Goal: Task Accomplishment & Management: Use online tool/utility

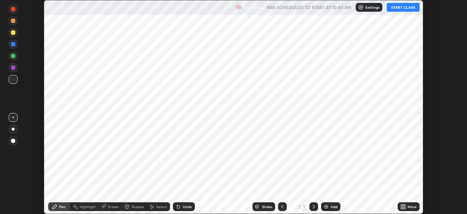
scroll to position [214, 467]
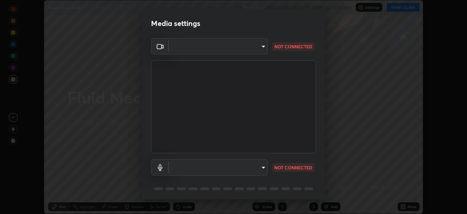
type input "fd1e0e9fb6796a04ad4a99ead98f311cbd7020853df89eb6f401102021a4f159"
type input "communications"
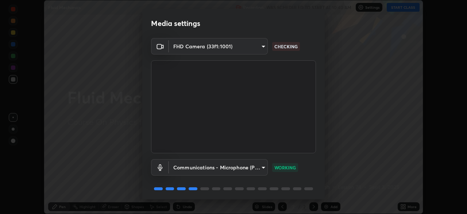
click at [242, 49] on body "Erase all Fluid Mechanics Recording WAS SCHEDULED TO START AT 10:40 AM Settings…" at bounding box center [233, 107] width 467 height 214
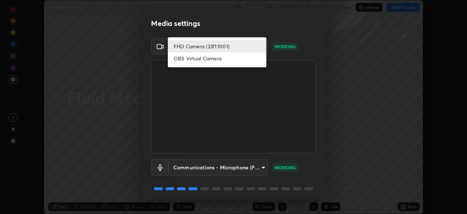
click at [280, 90] on div at bounding box center [233, 107] width 467 height 214
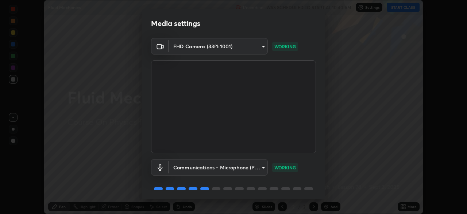
scroll to position [26, 0]
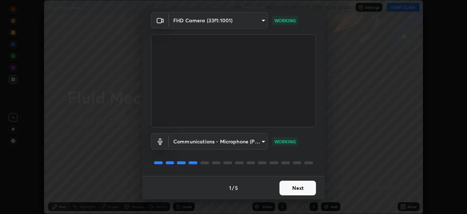
click at [298, 185] on button "Next" at bounding box center [298, 187] width 37 height 15
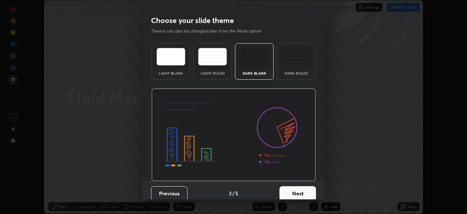
click at [299, 190] on button "Next" at bounding box center [298, 193] width 37 height 15
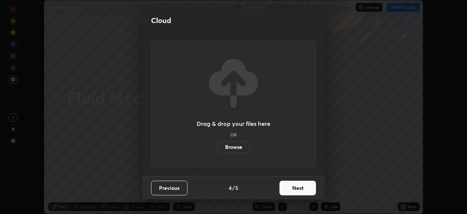
click at [300, 189] on button "Next" at bounding box center [298, 187] width 37 height 15
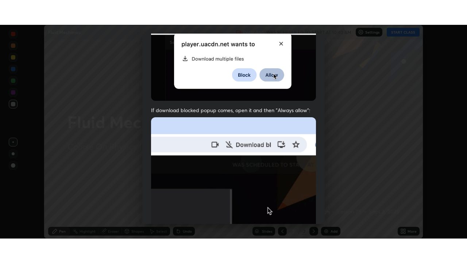
scroll to position [175, 0]
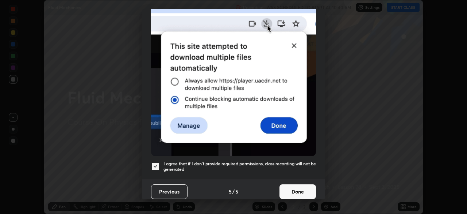
click at [300, 185] on button "Done" at bounding box center [298, 191] width 37 height 15
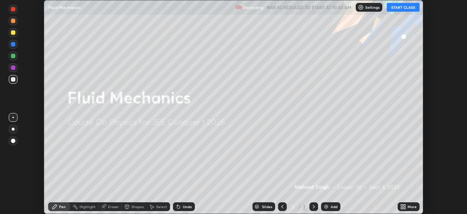
click at [398, 8] on button "START CLASS" at bounding box center [403, 7] width 33 height 9
click at [406, 205] on icon at bounding box center [403, 206] width 6 height 6
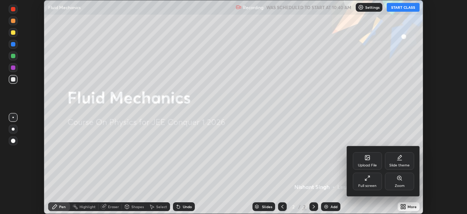
click at [371, 181] on div "Full screen" at bounding box center [367, 181] width 29 height 18
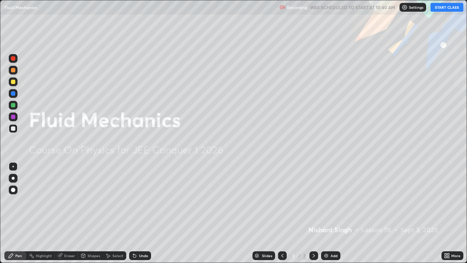
scroll to position [263, 467]
click at [331, 213] on div "Add" at bounding box center [334, 256] width 7 height 4
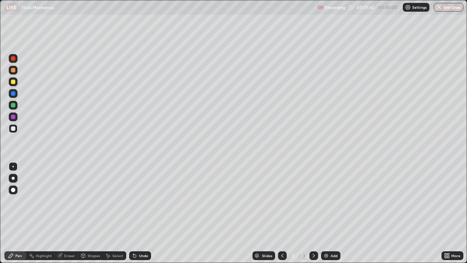
click at [14, 71] on div at bounding box center [13, 70] width 4 height 4
click at [12, 130] on div at bounding box center [13, 128] width 4 height 4
click at [14, 131] on div at bounding box center [13, 128] width 9 height 9
click at [12, 95] on div at bounding box center [13, 93] width 4 height 4
click at [14, 71] on div at bounding box center [13, 70] width 4 height 4
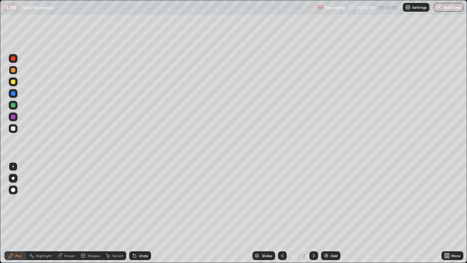
click at [14, 130] on div at bounding box center [13, 128] width 4 height 4
click at [16, 128] on div at bounding box center [13, 128] width 9 height 9
click at [140, 213] on div "Undo" at bounding box center [143, 256] width 9 height 4
click at [139, 213] on div "Undo" at bounding box center [143, 256] width 9 height 4
click at [13, 69] on div at bounding box center [13, 70] width 4 height 4
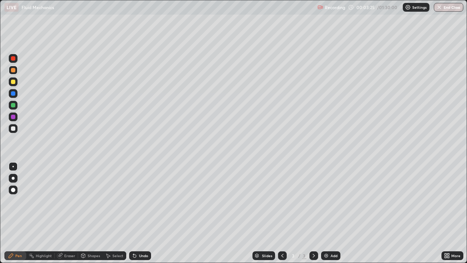
click at [143, 213] on div "Undo" at bounding box center [140, 255] width 22 height 9
click at [145, 213] on div "Undo" at bounding box center [140, 255] width 22 height 9
click at [13, 129] on div at bounding box center [13, 128] width 4 height 4
click at [13, 69] on div at bounding box center [13, 70] width 4 height 4
click at [16, 128] on div at bounding box center [13, 128] width 9 height 9
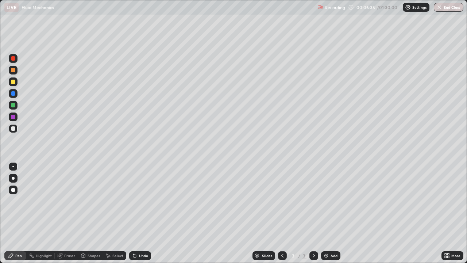
click at [14, 95] on div at bounding box center [13, 93] width 4 height 4
click at [313, 213] on icon at bounding box center [314, 256] width 6 height 6
click at [327, 213] on img at bounding box center [326, 256] width 6 height 6
click at [89, 213] on div "Shapes" at bounding box center [94, 256] width 12 height 4
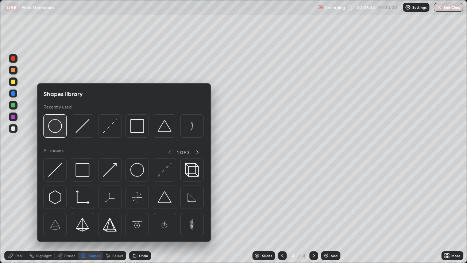
click at [61, 125] on img at bounding box center [55, 126] width 14 height 14
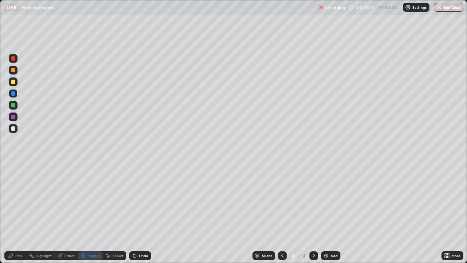
click at [91, 213] on div "Shapes" at bounding box center [94, 256] width 12 height 4
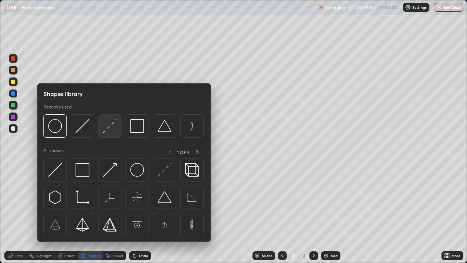
click at [112, 127] on img at bounding box center [110, 126] width 14 height 14
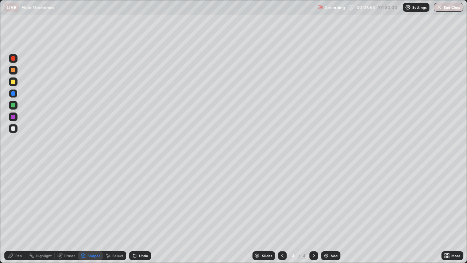
click at [16, 128] on div at bounding box center [13, 128] width 9 height 9
click at [12, 71] on div at bounding box center [13, 70] width 4 height 4
click at [15, 213] on div "Pen" at bounding box center [15, 255] width 22 height 9
click at [14, 80] on div at bounding box center [13, 82] width 4 height 4
click at [14, 131] on div at bounding box center [13, 128] width 9 height 9
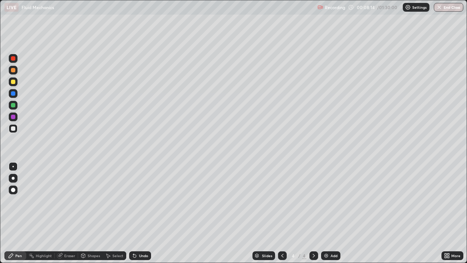
click at [14, 58] on div at bounding box center [13, 58] width 4 height 4
click at [282, 213] on icon at bounding box center [283, 256] width 6 height 6
click at [314, 213] on icon at bounding box center [314, 256] width 2 height 4
click at [14, 59] on div at bounding box center [13, 58] width 4 height 4
click at [12, 105] on div at bounding box center [13, 105] width 4 height 4
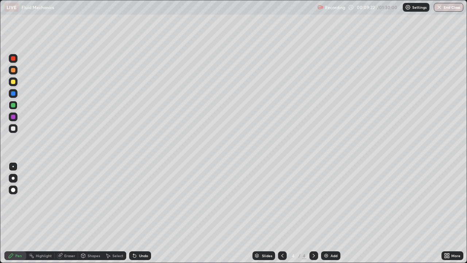
click at [282, 213] on icon at bounding box center [283, 256] width 6 height 6
click at [313, 213] on icon at bounding box center [314, 256] width 6 height 6
click at [326, 213] on img at bounding box center [326, 256] width 6 height 6
click at [14, 130] on div at bounding box center [13, 128] width 4 height 4
click at [13, 129] on div at bounding box center [13, 128] width 4 height 4
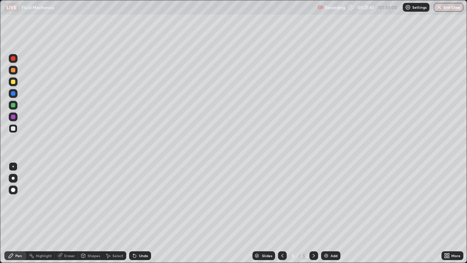
click at [313, 213] on icon at bounding box center [314, 256] width 2 height 4
click at [329, 213] on div "Add" at bounding box center [330, 255] width 19 height 9
click at [13, 95] on div at bounding box center [13, 93] width 4 height 4
click at [13, 129] on div at bounding box center [13, 128] width 4 height 4
click at [14, 70] on div at bounding box center [13, 70] width 4 height 4
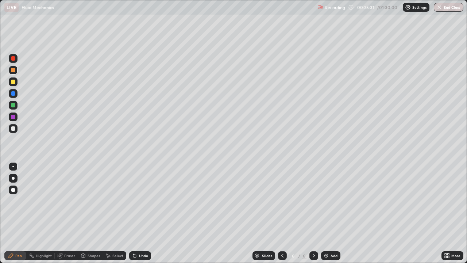
click at [12, 92] on div at bounding box center [13, 93] width 4 height 4
click at [313, 213] on icon at bounding box center [314, 256] width 6 height 6
click at [329, 213] on div "Add" at bounding box center [330, 255] width 19 height 9
click at [14, 128] on div at bounding box center [13, 128] width 4 height 4
click at [13, 93] on div at bounding box center [13, 93] width 4 height 4
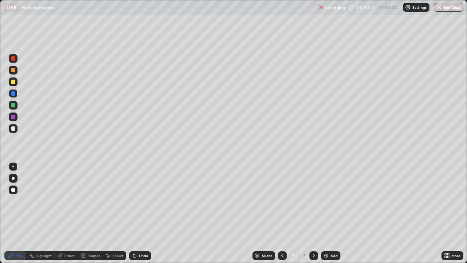
click at [14, 131] on div at bounding box center [13, 128] width 9 height 9
click at [147, 213] on div "Undo" at bounding box center [140, 255] width 22 height 9
click at [313, 213] on icon at bounding box center [314, 256] width 6 height 6
click at [312, 213] on icon at bounding box center [314, 256] width 6 height 6
click at [327, 213] on img at bounding box center [326, 256] width 6 height 6
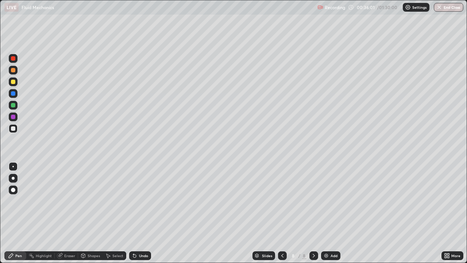
click at [286, 213] on div at bounding box center [282, 255] width 9 height 9
click at [312, 213] on icon at bounding box center [314, 256] width 6 height 6
click at [313, 213] on icon at bounding box center [314, 256] width 6 height 6
click at [282, 213] on icon at bounding box center [283, 256] width 6 height 6
click at [313, 213] on icon at bounding box center [314, 256] width 6 height 6
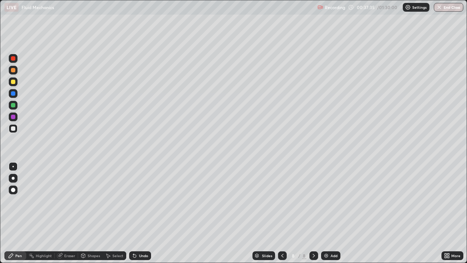
click at [141, 213] on div "Undo" at bounding box center [143, 256] width 9 height 4
click at [283, 213] on icon at bounding box center [283, 256] width 6 height 6
click at [313, 213] on icon at bounding box center [314, 256] width 6 height 6
click at [68, 213] on div "Eraser" at bounding box center [69, 256] width 11 height 4
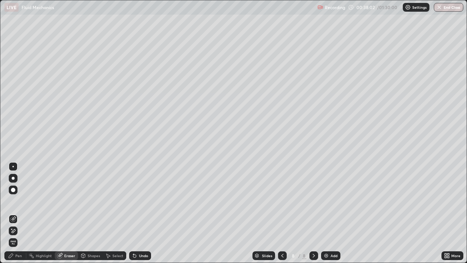
click at [16, 213] on div "Pen" at bounding box center [15, 255] width 22 height 9
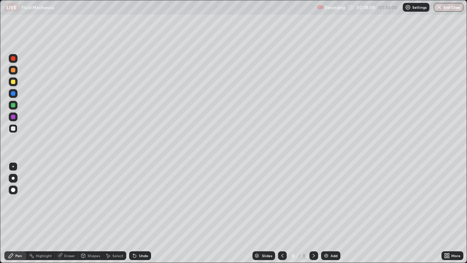
click at [13, 94] on div at bounding box center [13, 93] width 4 height 4
click at [14, 60] on div at bounding box center [13, 58] width 4 height 4
click at [13, 127] on div at bounding box center [13, 128] width 4 height 4
click at [330, 213] on div "Add" at bounding box center [330, 255] width 19 height 9
click at [139, 213] on div "Undo" at bounding box center [143, 256] width 9 height 4
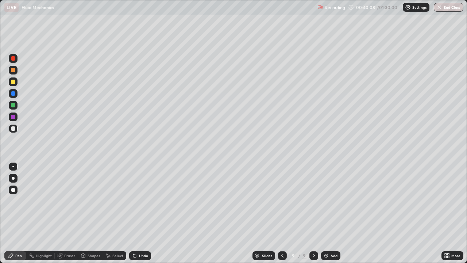
click at [139, 213] on div "Undo" at bounding box center [143, 256] width 9 height 4
click at [12, 92] on div at bounding box center [13, 93] width 4 height 4
click at [313, 213] on icon at bounding box center [314, 256] width 6 height 6
click at [331, 213] on div "Add" at bounding box center [330, 255] width 19 height 9
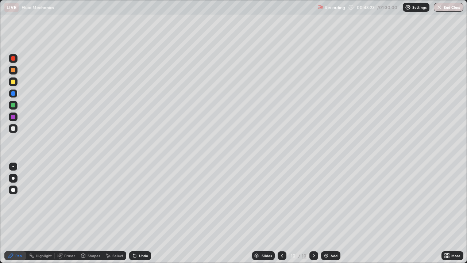
click at [13, 129] on div at bounding box center [13, 128] width 4 height 4
click at [313, 213] on icon at bounding box center [314, 256] width 6 height 6
click at [329, 213] on div "Add" at bounding box center [330, 255] width 19 height 9
click at [139, 213] on div "Undo" at bounding box center [143, 256] width 9 height 4
click at [12, 70] on div at bounding box center [13, 70] width 4 height 4
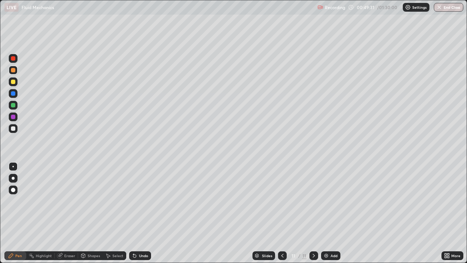
click at [14, 60] on div at bounding box center [13, 58] width 4 height 4
click at [14, 96] on div at bounding box center [13, 93] width 9 height 9
click at [13, 83] on div at bounding box center [13, 82] width 4 height 4
click at [140, 213] on div "Undo" at bounding box center [140, 255] width 22 height 9
click at [139, 213] on div "Undo" at bounding box center [143, 256] width 9 height 4
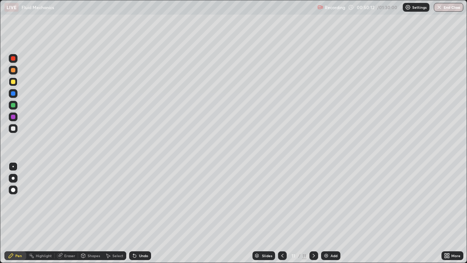
click at [12, 59] on div at bounding box center [13, 58] width 4 height 4
click at [13, 94] on div at bounding box center [13, 93] width 4 height 4
click at [13, 83] on div at bounding box center [13, 82] width 4 height 4
click at [12, 60] on div at bounding box center [13, 58] width 4 height 4
click at [13, 58] on div at bounding box center [13, 58] width 4 height 4
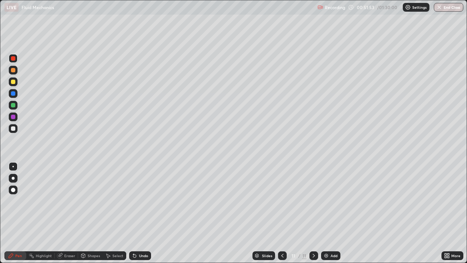
click at [140, 213] on div "Undo" at bounding box center [143, 256] width 9 height 4
click at [139, 213] on div "Undo" at bounding box center [143, 256] width 9 height 4
click at [14, 131] on div at bounding box center [13, 128] width 9 height 9
click at [12, 131] on div at bounding box center [13, 128] width 9 height 9
click at [313, 213] on icon at bounding box center [314, 256] width 6 height 6
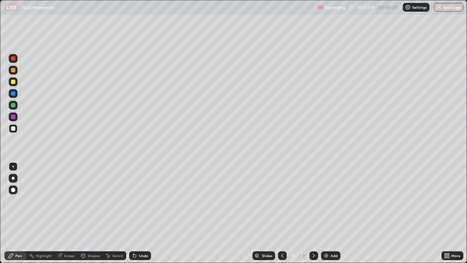
click at [331, 213] on div "Add" at bounding box center [334, 256] width 7 height 4
click at [14, 72] on div at bounding box center [13, 70] width 4 height 4
click at [143, 213] on div "Undo" at bounding box center [143, 256] width 9 height 4
click at [12, 95] on div at bounding box center [13, 93] width 4 height 4
click at [16, 128] on div at bounding box center [13, 128] width 9 height 9
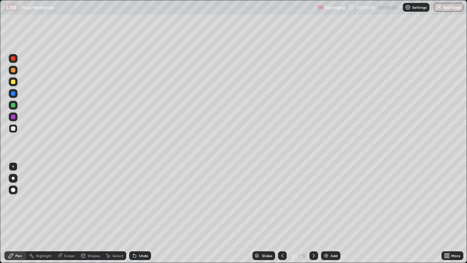
click at [14, 59] on div at bounding box center [13, 58] width 4 height 4
click at [12, 92] on div at bounding box center [13, 93] width 4 height 4
click at [13, 69] on div at bounding box center [13, 70] width 4 height 4
click at [12, 58] on div at bounding box center [13, 58] width 4 height 4
click at [11, 130] on div at bounding box center [13, 128] width 4 height 4
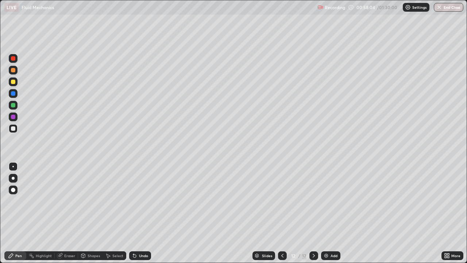
click at [313, 213] on icon at bounding box center [314, 256] width 2 height 4
click at [332, 213] on div "Add" at bounding box center [334, 256] width 7 height 4
click at [14, 128] on div at bounding box center [13, 128] width 4 height 4
click at [313, 213] on icon at bounding box center [314, 256] width 6 height 6
click at [327, 213] on img at bounding box center [326, 256] width 6 height 6
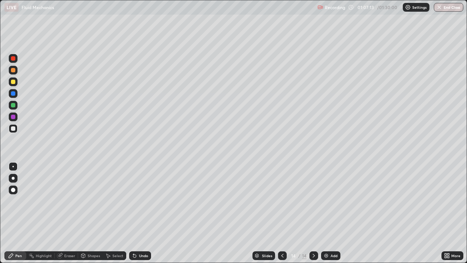
click at [140, 213] on div "Undo" at bounding box center [143, 256] width 9 height 4
click at [141, 213] on div "Undo" at bounding box center [143, 256] width 9 height 4
click at [140, 213] on div "Undo" at bounding box center [143, 256] width 9 height 4
click at [142, 213] on div "Undo" at bounding box center [143, 256] width 9 height 4
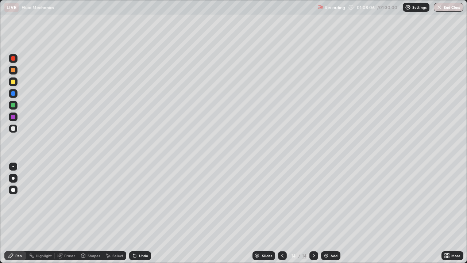
click at [139, 213] on div "Undo" at bounding box center [143, 256] width 9 height 4
click at [313, 213] on icon at bounding box center [314, 256] width 2 height 4
click at [328, 213] on img at bounding box center [326, 256] width 6 height 6
click at [313, 213] on icon at bounding box center [314, 256] width 2 height 4
click at [330, 213] on div "Add" at bounding box center [330, 255] width 19 height 9
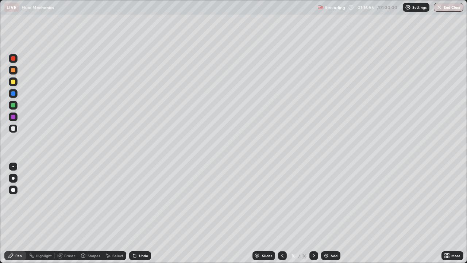
click at [14, 83] on div at bounding box center [13, 82] width 4 height 4
click at [314, 213] on icon at bounding box center [314, 256] width 6 height 6
click at [329, 213] on div "Add" at bounding box center [330, 255] width 19 height 9
click at [14, 93] on div at bounding box center [13, 93] width 4 height 4
click at [13, 129] on div at bounding box center [13, 128] width 4 height 4
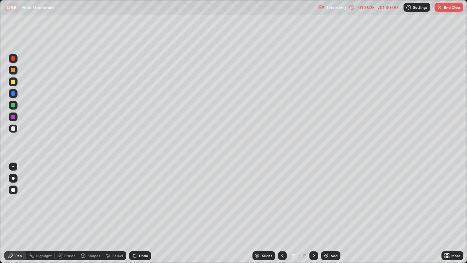
click at [440, 8] on img "button" at bounding box center [440, 7] width 6 height 6
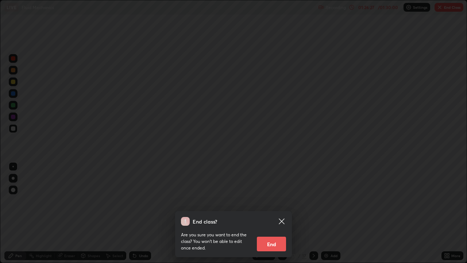
click at [269, 213] on button "End" at bounding box center [271, 244] width 29 height 15
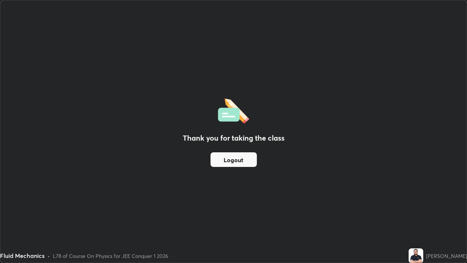
click at [232, 159] on button "Logout" at bounding box center [234, 159] width 46 height 15
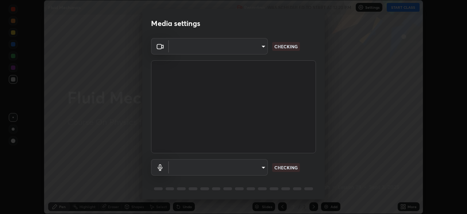
scroll to position [214, 467]
type input "fd1e0e9fb6796a04ad4a99ead98f311cbd7020853df89eb6f401102021a4f159"
click at [210, 167] on body "Erase all Fluid Mechanics Recording WAS SCHEDULED TO START AT 12:20 PM Settings…" at bounding box center [233, 107] width 467 height 214
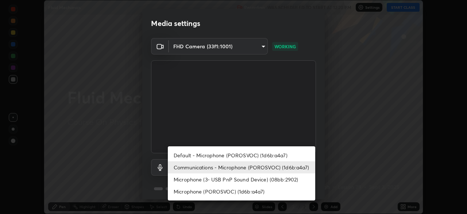
click at [191, 155] on li "Default - Microphone (POROSVOC) (1d6b:a4a7)" at bounding box center [241, 155] width 147 height 12
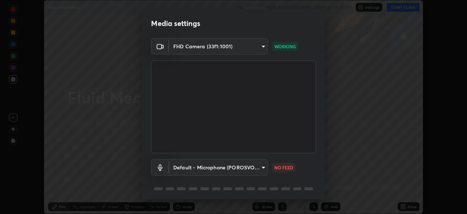
type input "default"
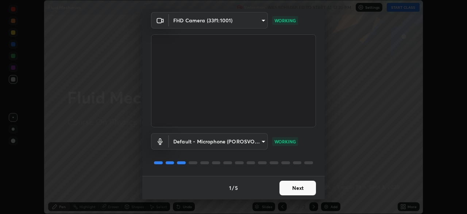
click at [302, 189] on button "Next" at bounding box center [298, 187] width 37 height 15
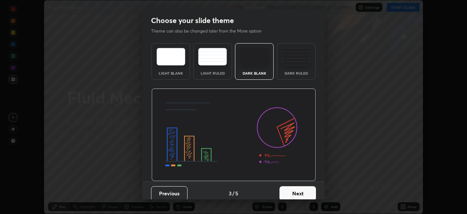
click at [301, 191] on button "Next" at bounding box center [298, 193] width 37 height 15
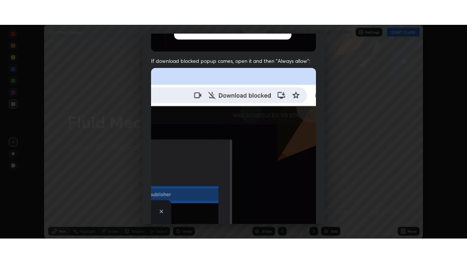
scroll to position [175, 0]
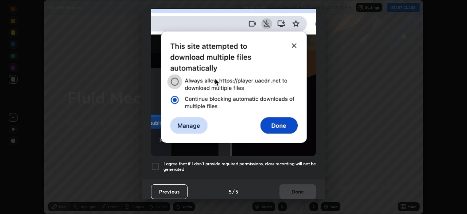
click at [297, 166] on h5 "I agree that if I don't provide required permissions, class recording will not …" at bounding box center [240, 166] width 153 height 11
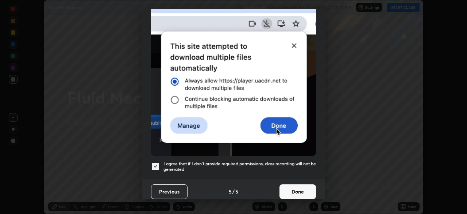
click at [298, 187] on button "Done" at bounding box center [298, 191] width 37 height 15
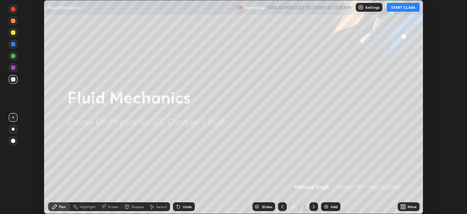
click at [400, 9] on button "START CLASS" at bounding box center [403, 7] width 33 height 9
click at [402, 206] on icon at bounding box center [402, 205] width 2 height 2
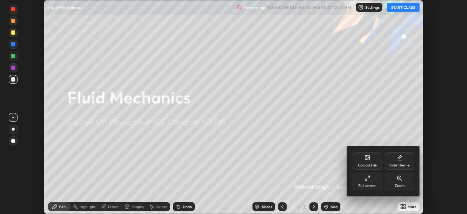
click at [369, 176] on icon at bounding box center [369, 177] width 2 height 2
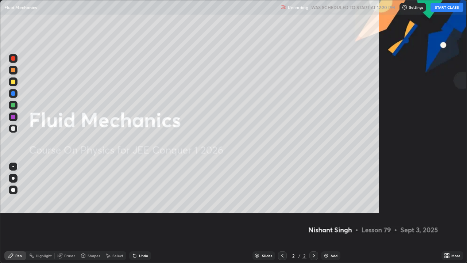
scroll to position [263, 467]
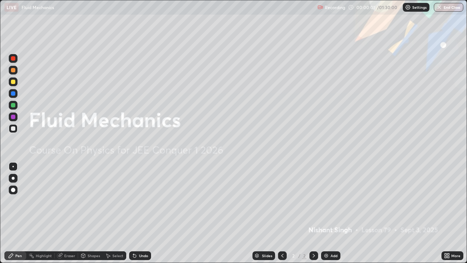
click at [329, 213] on div "Add" at bounding box center [330, 255] width 19 height 9
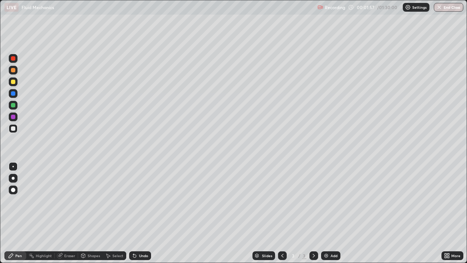
click at [13, 82] on div at bounding box center [13, 82] width 4 height 4
click at [12, 129] on div at bounding box center [13, 128] width 4 height 4
click at [142, 213] on div "Undo" at bounding box center [143, 256] width 9 height 4
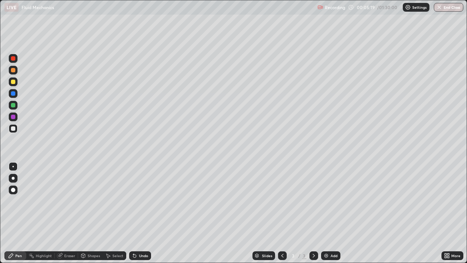
click at [142, 213] on div "Undo" at bounding box center [143, 256] width 9 height 4
click at [314, 213] on icon at bounding box center [314, 256] width 6 height 6
click at [328, 213] on img at bounding box center [326, 256] width 6 height 6
click at [15, 93] on div at bounding box center [13, 93] width 4 height 4
click at [13, 129] on div at bounding box center [13, 128] width 4 height 4
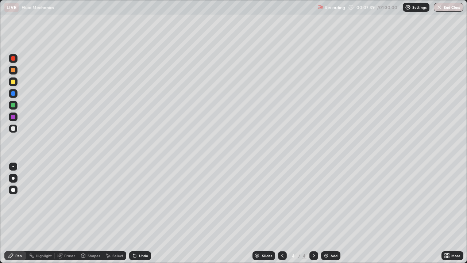
click at [12, 82] on div at bounding box center [13, 82] width 4 height 4
click at [312, 213] on icon at bounding box center [314, 256] width 6 height 6
click at [332, 213] on div "Add" at bounding box center [334, 256] width 7 height 4
click at [14, 130] on div at bounding box center [13, 128] width 4 height 4
click at [312, 213] on icon at bounding box center [314, 256] width 6 height 6
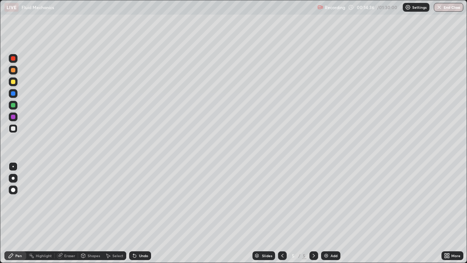
click at [331, 213] on div "Add" at bounding box center [334, 256] width 7 height 4
click at [15, 80] on div at bounding box center [13, 82] width 4 height 4
click at [313, 213] on icon at bounding box center [314, 256] width 2 height 4
click at [327, 213] on img at bounding box center [326, 256] width 6 height 6
click at [14, 129] on div at bounding box center [13, 128] width 4 height 4
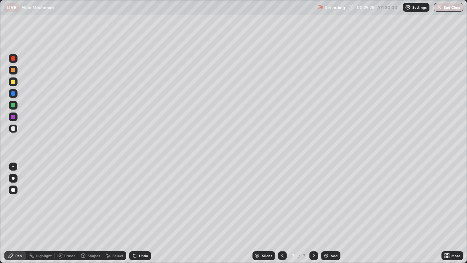
click at [141, 213] on div "Undo" at bounding box center [140, 255] width 22 height 9
click at [139, 213] on div "Undo" at bounding box center [140, 255] width 22 height 9
click at [136, 213] on icon at bounding box center [135, 256] width 6 height 6
click at [142, 213] on div "Undo" at bounding box center [143, 256] width 9 height 4
click at [314, 213] on icon at bounding box center [314, 256] width 6 height 6
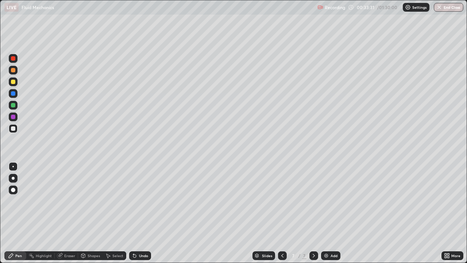
click at [330, 213] on div "Add" at bounding box center [330, 255] width 19 height 9
click at [313, 213] on icon at bounding box center [314, 256] width 6 height 6
click at [327, 213] on img at bounding box center [326, 256] width 6 height 6
click at [14, 128] on div at bounding box center [13, 128] width 4 height 4
click at [12, 130] on div at bounding box center [13, 128] width 4 height 4
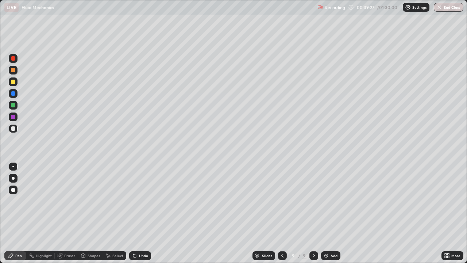
click at [137, 213] on div "Undo" at bounding box center [140, 255] width 22 height 9
click at [136, 213] on icon at bounding box center [135, 256] width 6 height 6
click at [139, 213] on div "Undo" at bounding box center [143, 256] width 9 height 4
click at [143, 213] on div "Undo" at bounding box center [143, 256] width 9 height 4
click at [312, 213] on icon at bounding box center [314, 256] width 6 height 6
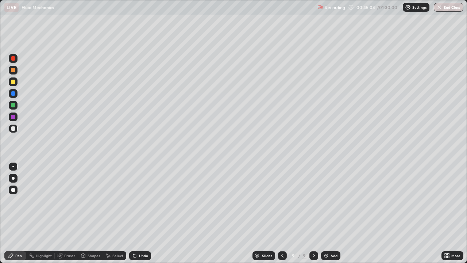
click at [329, 213] on div "Add" at bounding box center [330, 255] width 19 height 9
click at [15, 128] on div at bounding box center [13, 128] width 4 height 4
click at [12, 128] on div at bounding box center [13, 128] width 4 height 4
click at [314, 213] on icon at bounding box center [314, 256] width 6 height 6
click at [331, 213] on div "Add" at bounding box center [330, 255] width 19 height 9
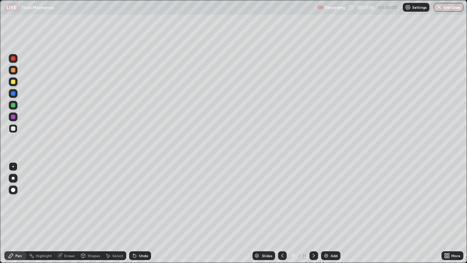
click at [140, 213] on div "Undo" at bounding box center [140, 255] width 22 height 9
click at [139, 213] on div "Undo" at bounding box center [143, 256] width 9 height 4
click at [137, 213] on div "Undo" at bounding box center [140, 255] width 22 height 9
click at [133, 213] on icon at bounding box center [133, 254] width 1 height 1
click at [314, 213] on icon at bounding box center [314, 256] width 2 height 4
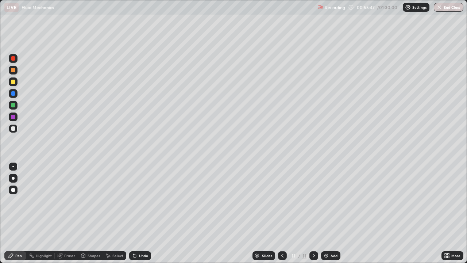
click at [330, 213] on div "Add" at bounding box center [330, 255] width 19 height 9
click at [142, 213] on div "Undo" at bounding box center [140, 255] width 22 height 9
click at [144, 213] on div "Undo" at bounding box center [140, 255] width 22 height 9
click at [313, 213] on icon at bounding box center [314, 256] width 6 height 6
click at [313, 213] on icon at bounding box center [314, 256] width 2 height 4
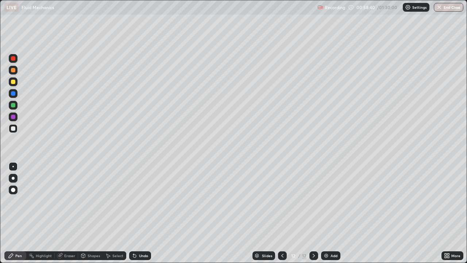
click at [331, 213] on div "Add" at bounding box center [334, 256] width 7 height 4
click at [13, 94] on div at bounding box center [13, 93] width 4 height 4
click at [12, 129] on div at bounding box center [13, 128] width 4 height 4
click at [140, 213] on div "Undo" at bounding box center [143, 256] width 9 height 4
click at [140, 213] on div "Undo" at bounding box center [140, 255] width 22 height 9
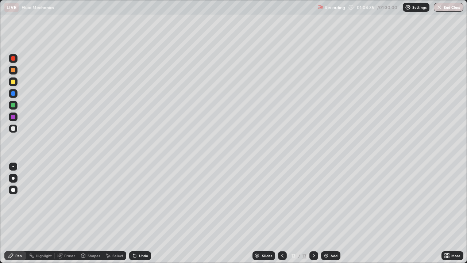
click at [138, 213] on div "Undo" at bounding box center [140, 255] width 22 height 9
click at [136, 213] on div "Undo" at bounding box center [140, 255] width 22 height 9
click at [135, 213] on div "Undo" at bounding box center [140, 255] width 22 height 9
click at [313, 213] on icon at bounding box center [314, 256] width 6 height 6
click at [331, 213] on div "Add" at bounding box center [334, 256] width 7 height 4
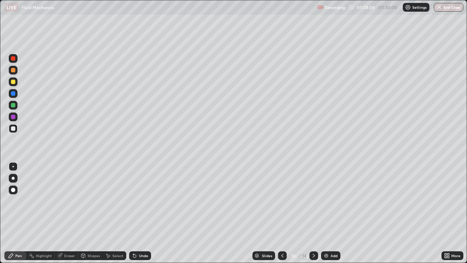
click at [14, 71] on div at bounding box center [13, 70] width 4 height 4
click at [14, 70] on div at bounding box center [13, 70] width 4 height 4
click at [14, 93] on div at bounding box center [13, 93] width 4 height 4
click at [13, 58] on div at bounding box center [13, 58] width 4 height 4
click at [15, 82] on div at bounding box center [13, 82] width 4 height 4
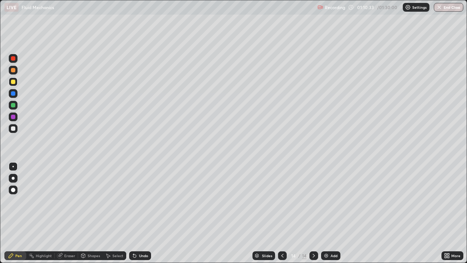
click at [15, 129] on div at bounding box center [13, 128] width 4 height 4
click at [13, 59] on div at bounding box center [13, 58] width 4 height 4
click at [314, 213] on icon at bounding box center [314, 256] width 6 height 6
click at [331, 213] on div "Add" at bounding box center [334, 256] width 7 height 4
click at [13, 130] on div at bounding box center [13, 128] width 4 height 4
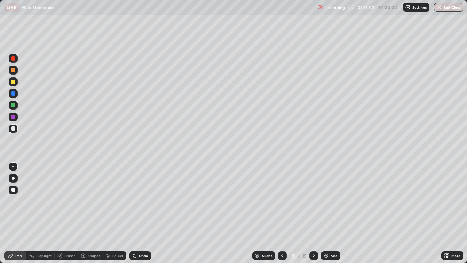
click at [14, 94] on div at bounding box center [13, 93] width 4 height 4
click at [14, 128] on div at bounding box center [13, 128] width 4 height 4
click at [15, 129] on div at bounding box center [13, 128] width 4 height 4
click at [313, 213] on icon at bounding box center [314, 256] width 6 height 6
click at [327, 213] on img at bounding box center [326, 256] width 6 height 6
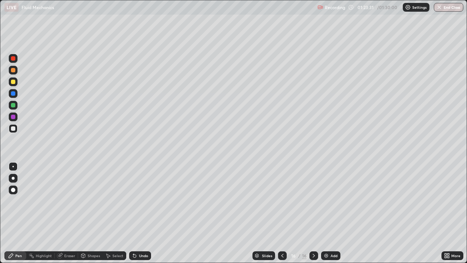
click at [13, 96] on div at bounding box center [13, 93] width 9 height 9
click at [13, 130] on div at bounding box center [13, 128] width 4 height 4
click at [441, 10] on img "button" at bounding box center [440, 7] width 6 height 6
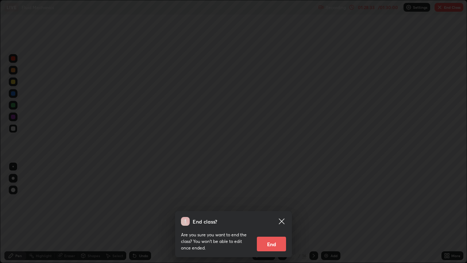
click at [272, 213] on button "End" at bounding box center [271, 244] width 29 height 15
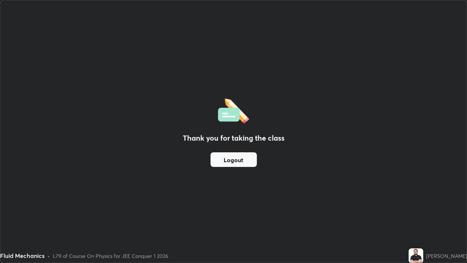
click at [233, 160] on button "Logout" at bounding box center [234, 159] width 46 height 15
